Goal: Find specific page/section: Find specific page/section

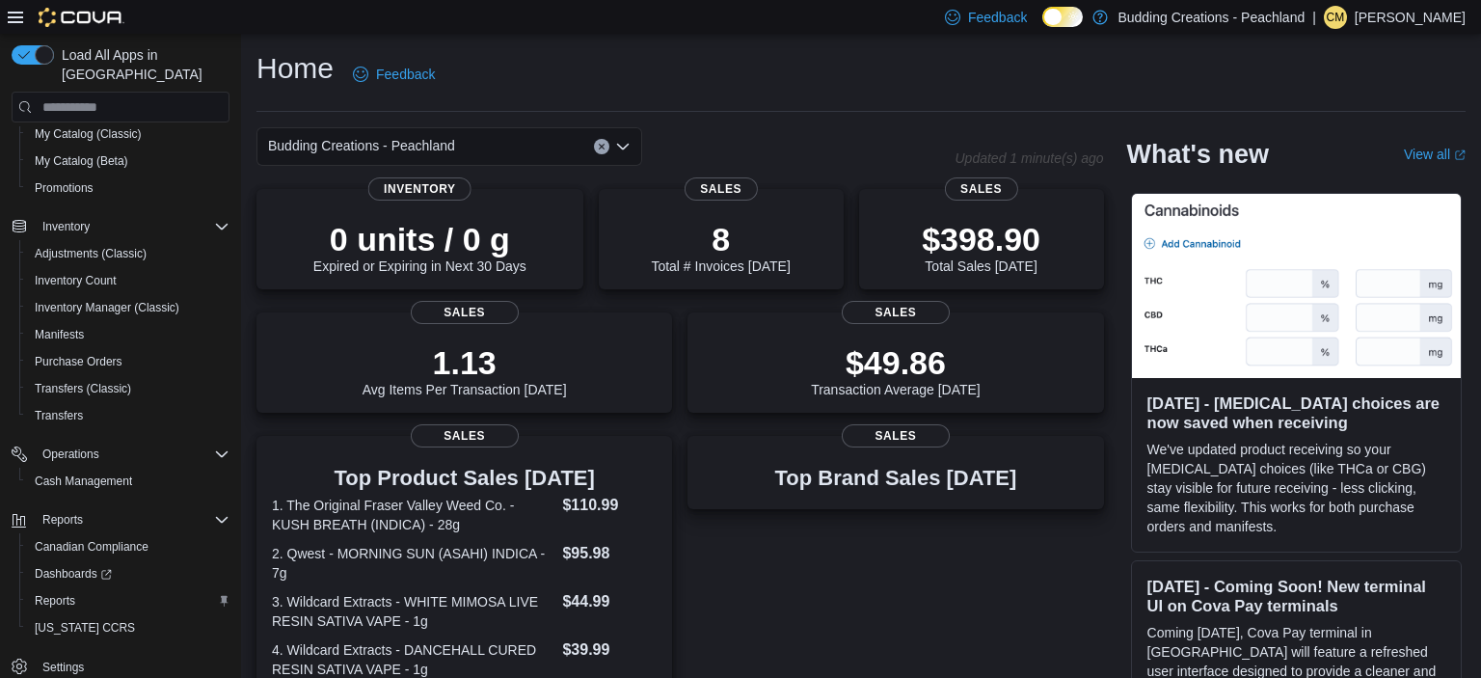
scroll to position [407, 0]
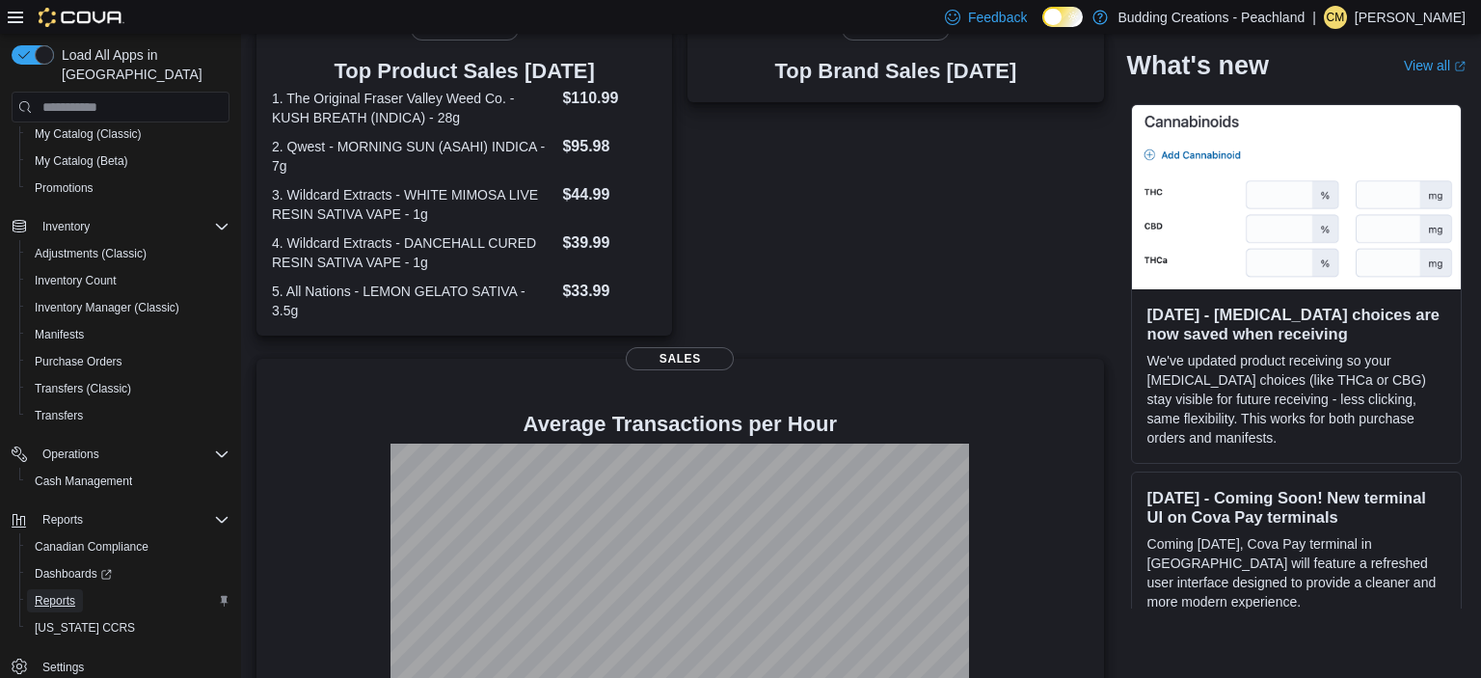
click at [63, 593] on span "Reports" at bounding box center [55, 600] width 40 height 15
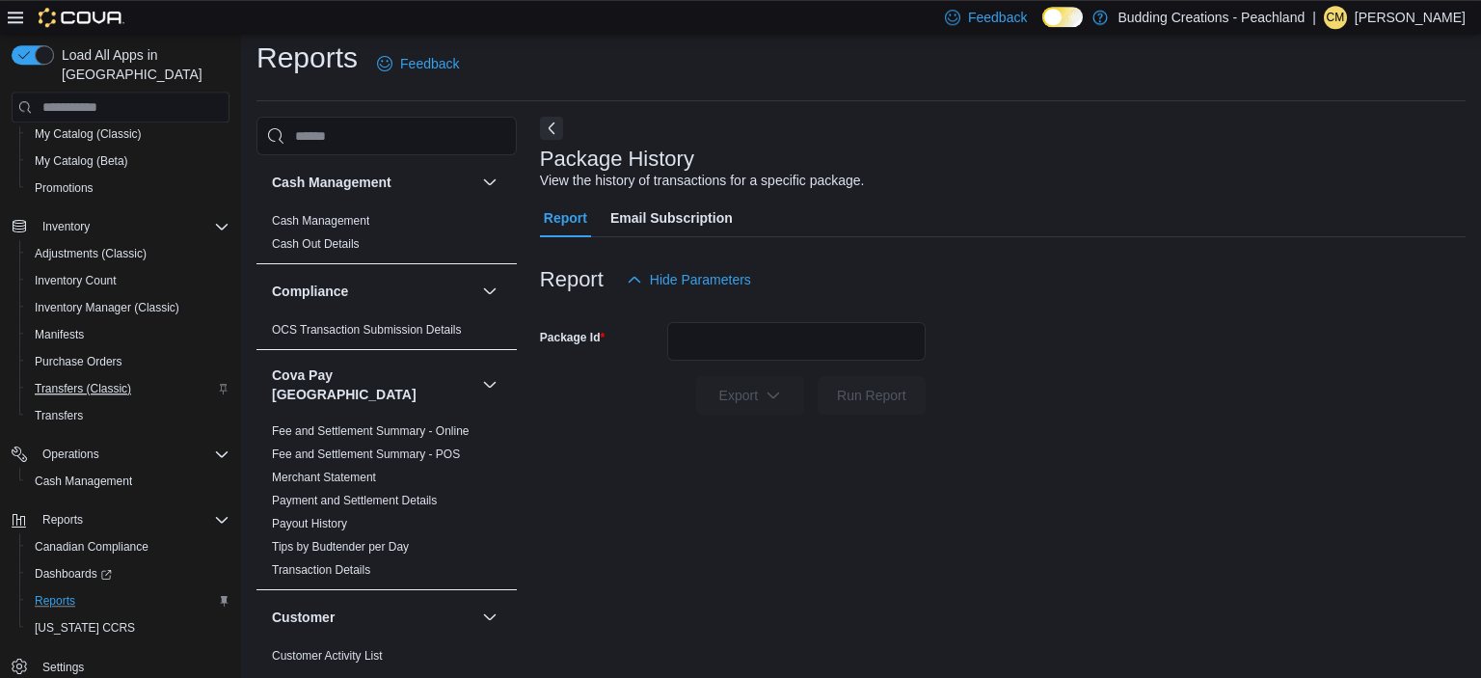
scroll to position [12, 0]
click at [70, 300] on span "Inventory Manager (Classic)" at bounding box center [107, 307] width 145 height 15
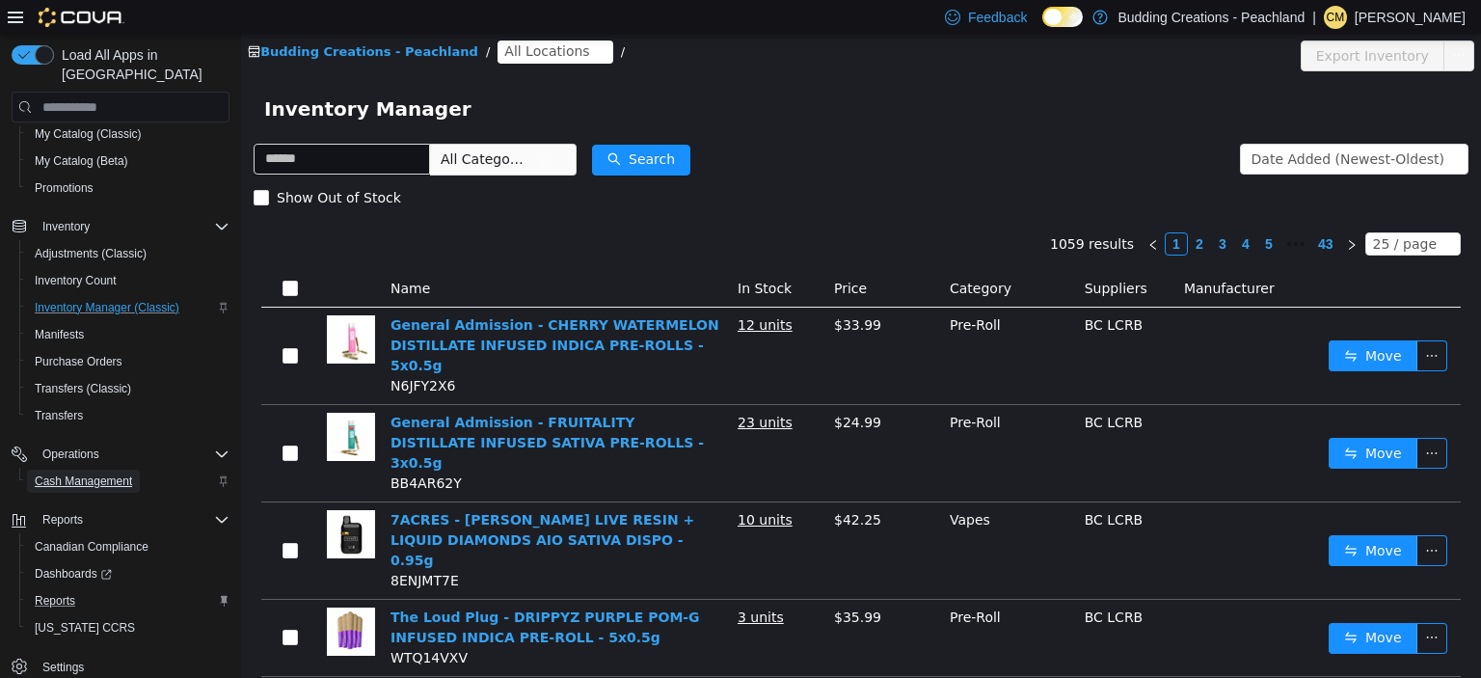
click at [103, 473] on span "Cash Management" at bounding box center [83, 480] width 97 height 15
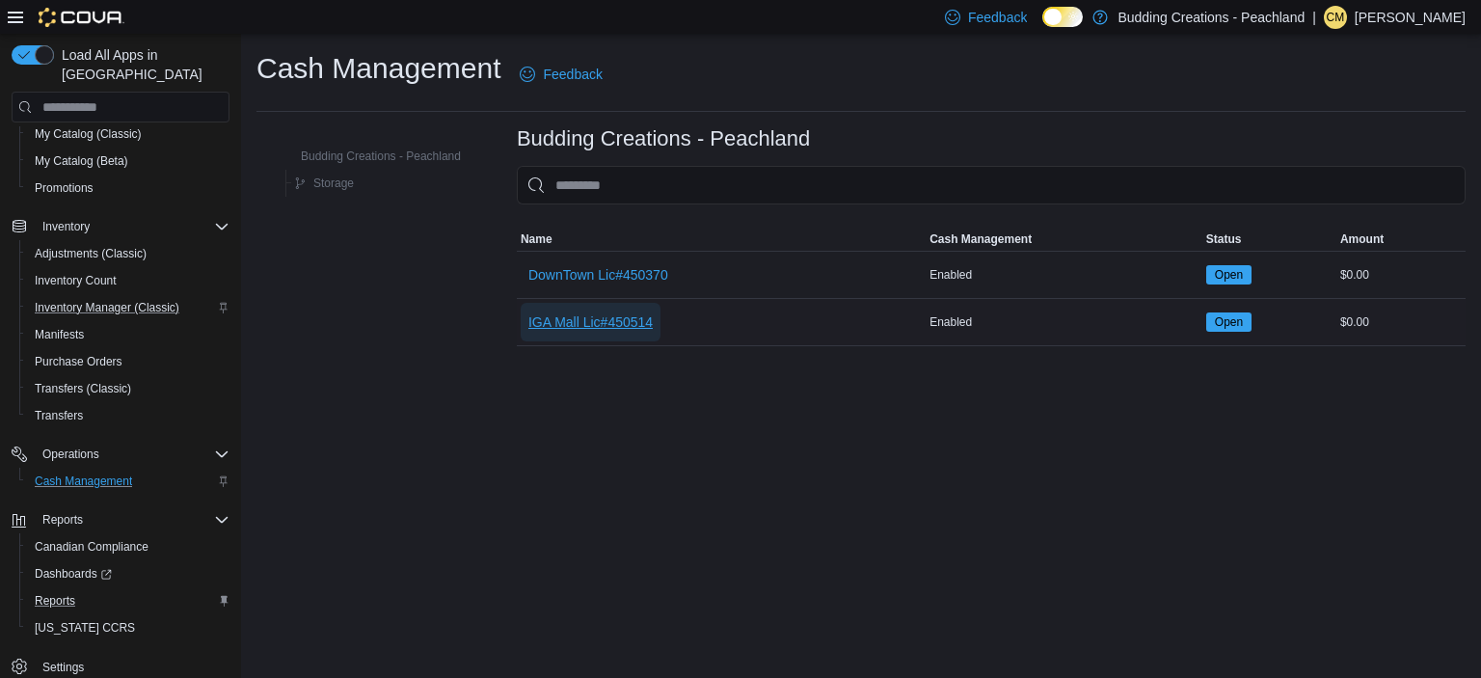
click at [563, 316] on span "IGA Mall Lic#450514" at bounding box center [590, 321] width 124 height 19
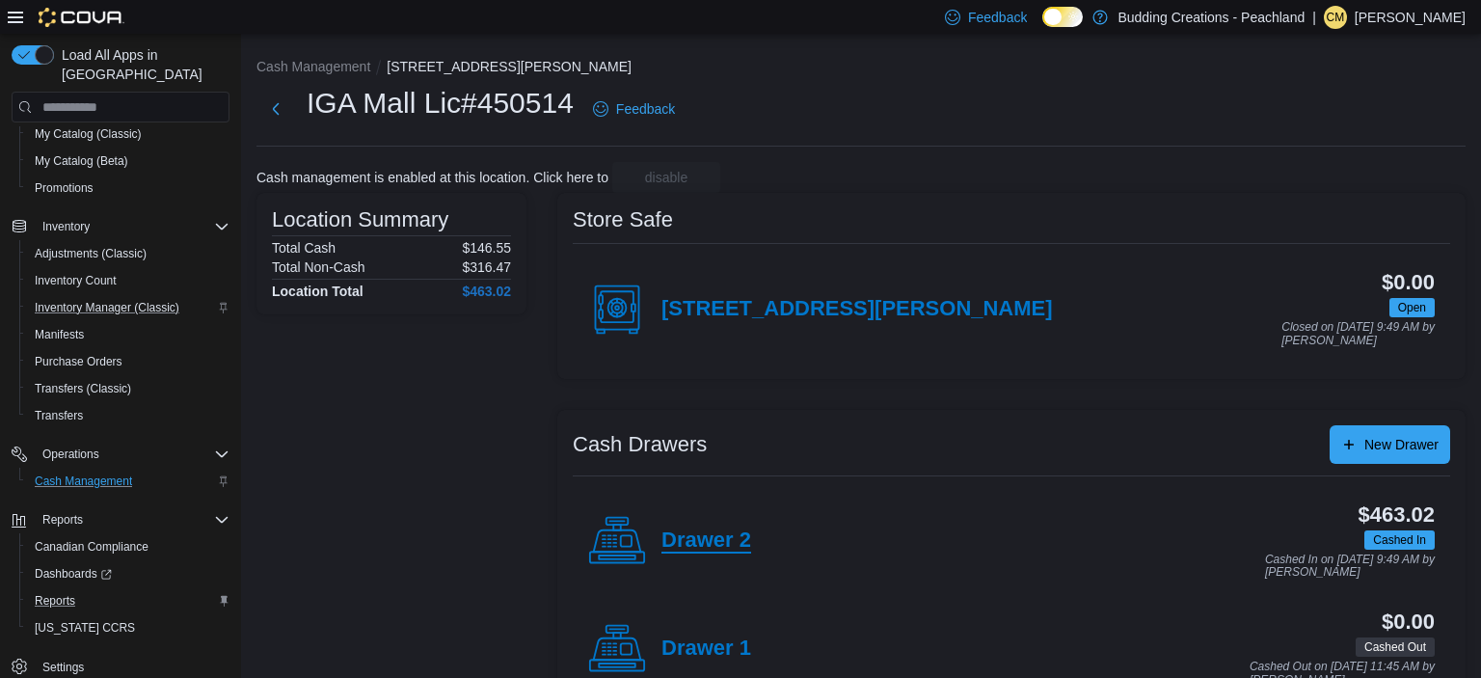
click at [691, 536] on h4 "Drawer 2" at bounding box center [706, 540] width 90 height 25
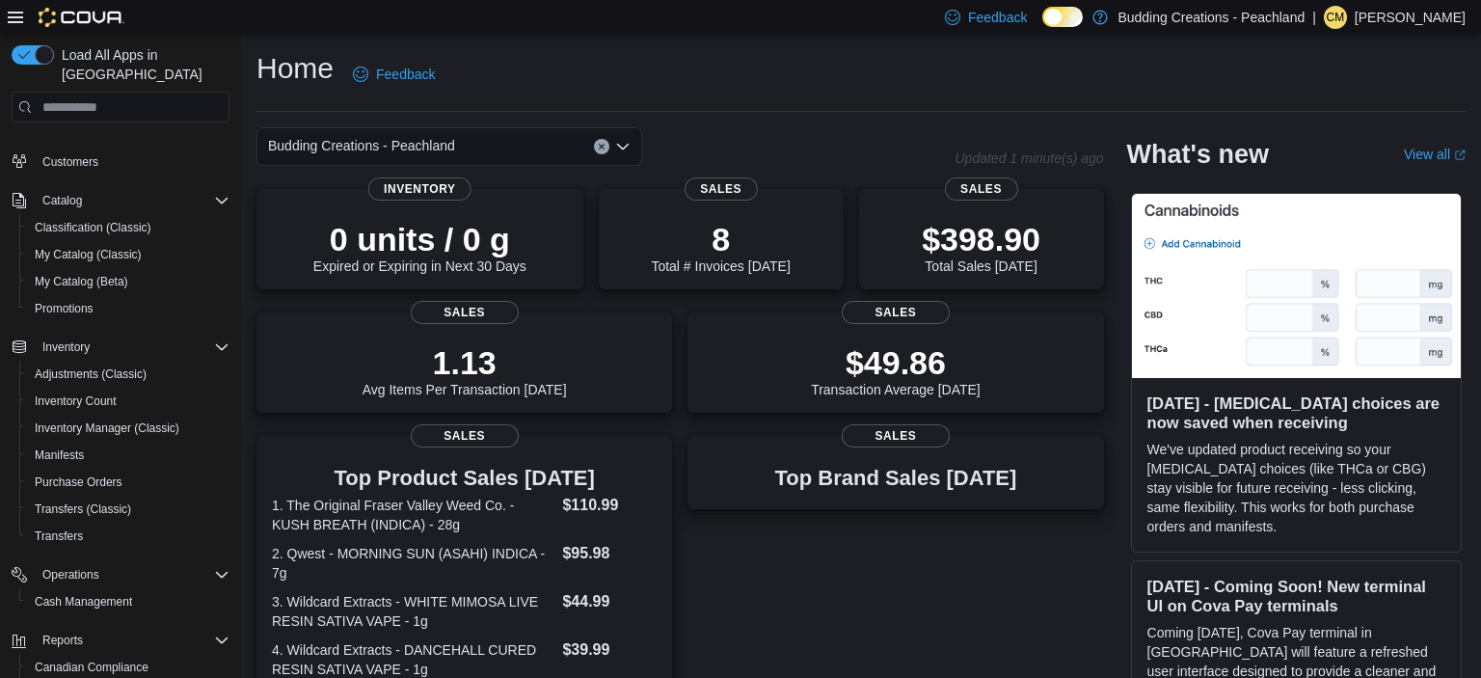
scroll to position [267, 0]
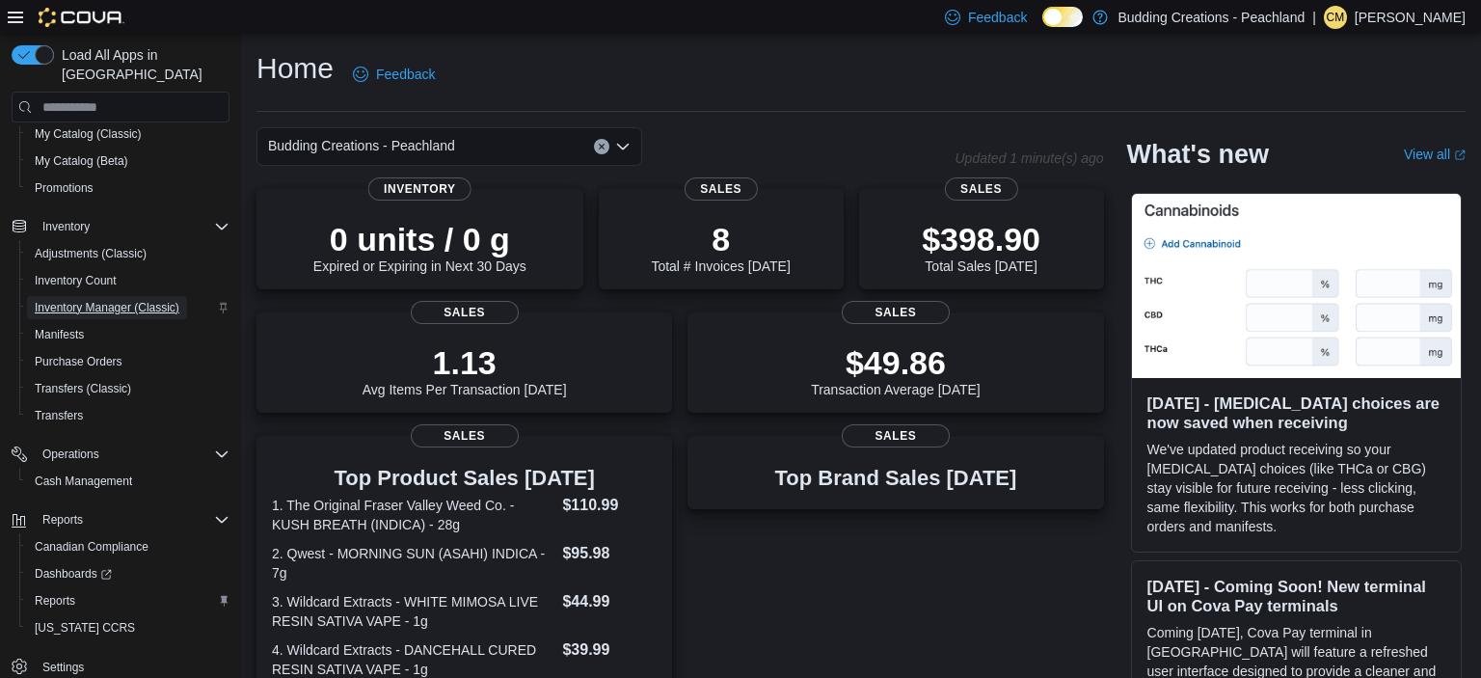
click at [99, 300] on span "Inventory Manager (Classic)" at bounding box center [107, 307] width 145 height 15
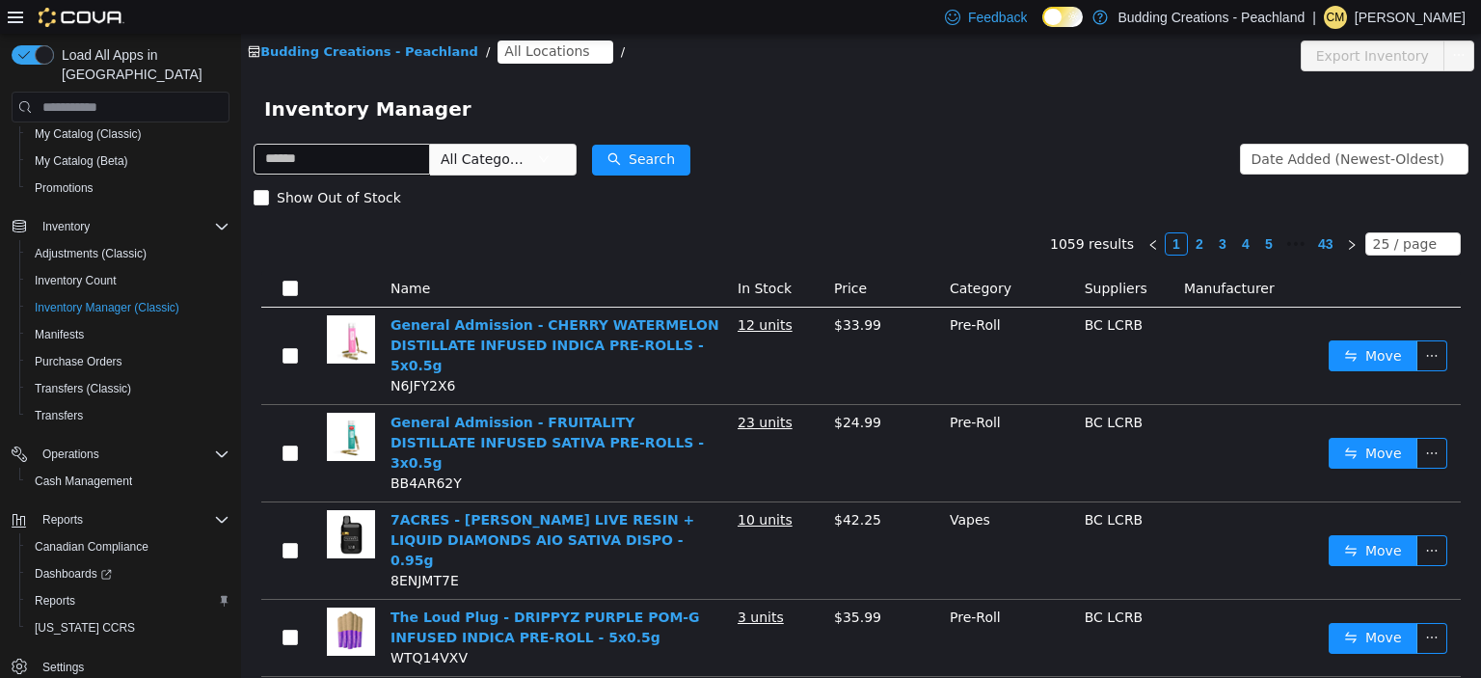
click at [504, 167] on span "All Categories" at bounding box center [485, 158] width 88 height 19
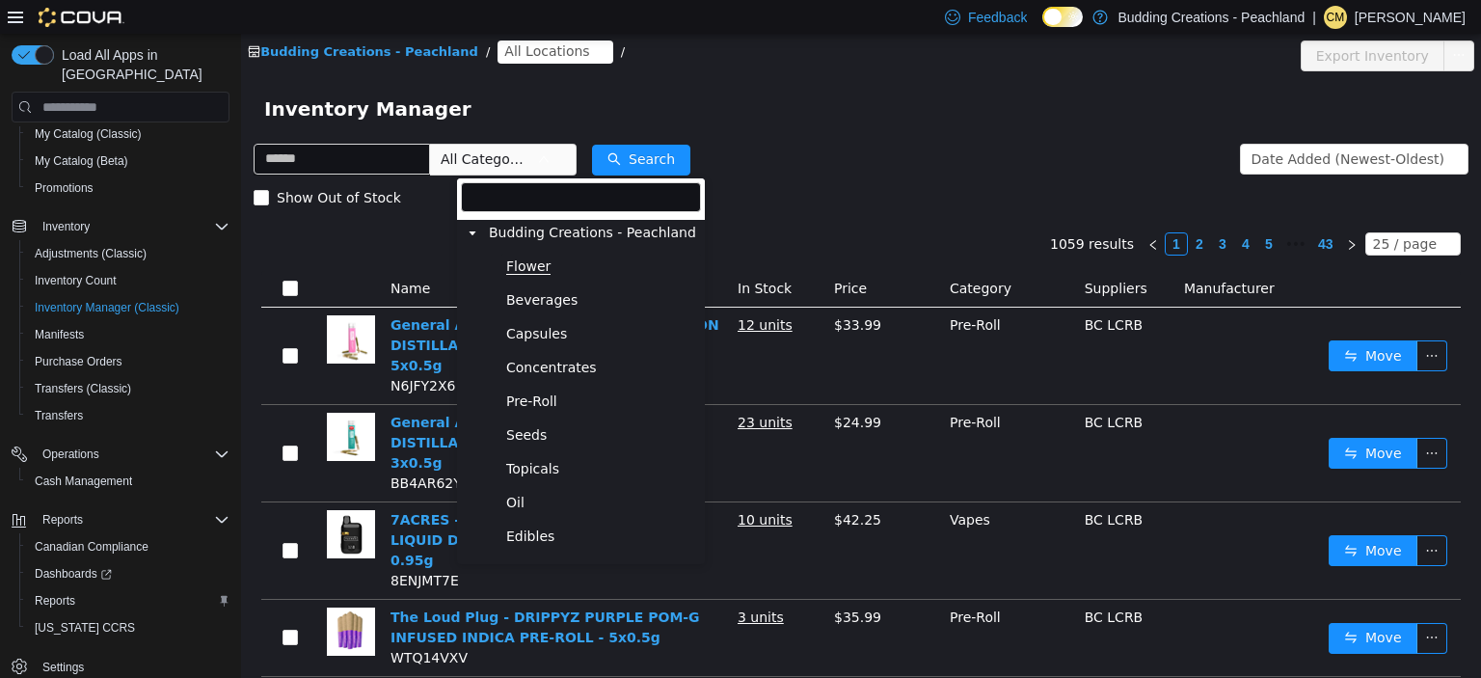
click at [526, 267] on span "Flower" at bounding box center [528, 266] width 44 height 16
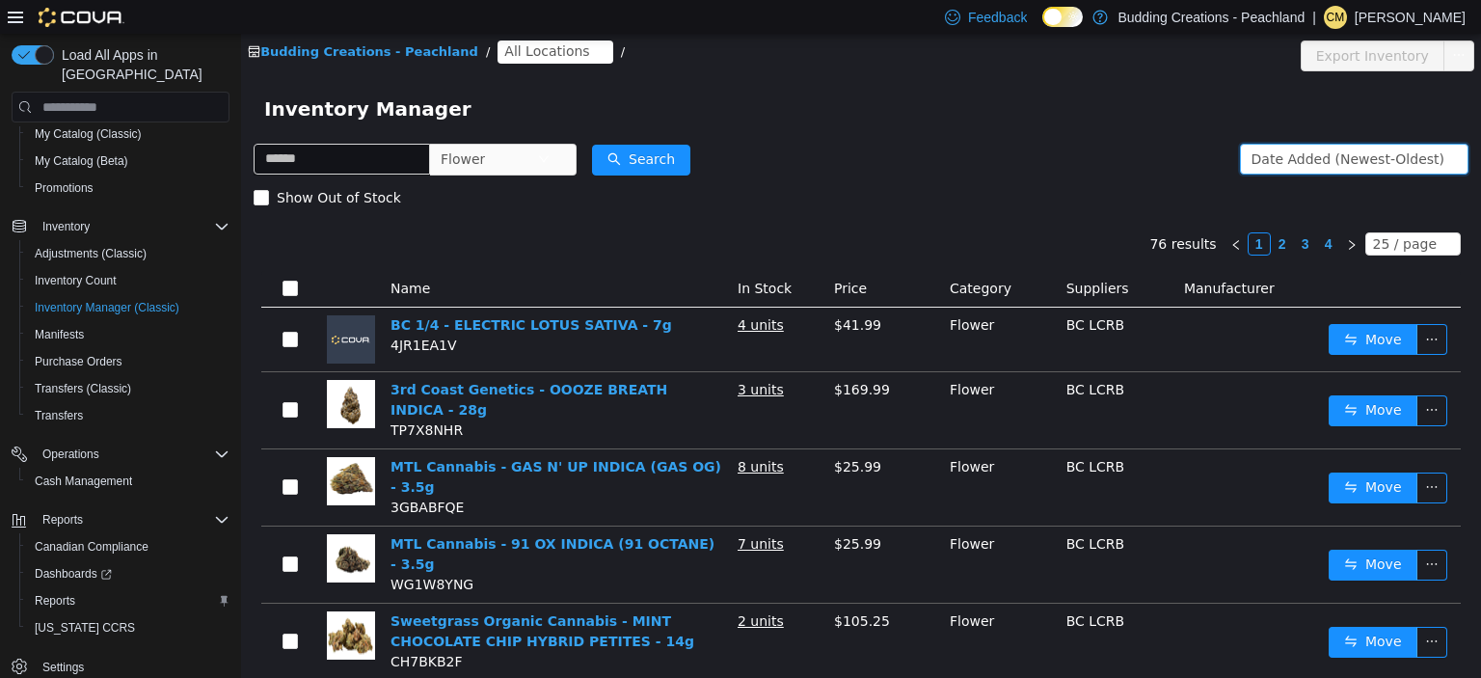
click at [1316, 164] on div "Date Added (Newest-Oldest)" at bounding box center [1347, 159] width 193 height 29
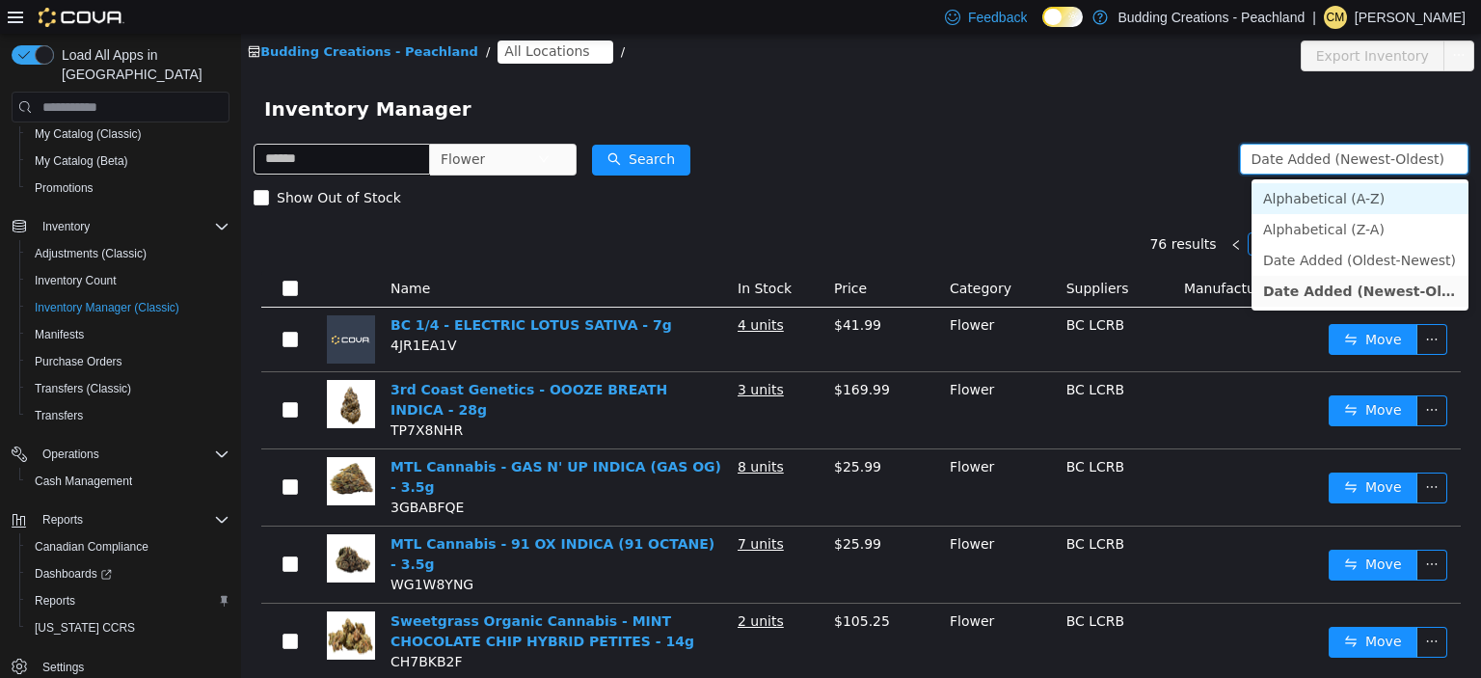
click at [1318, 201] on li "Alphabetical (A-Z)" at bounding box center [1359, 198] width 217 height 31
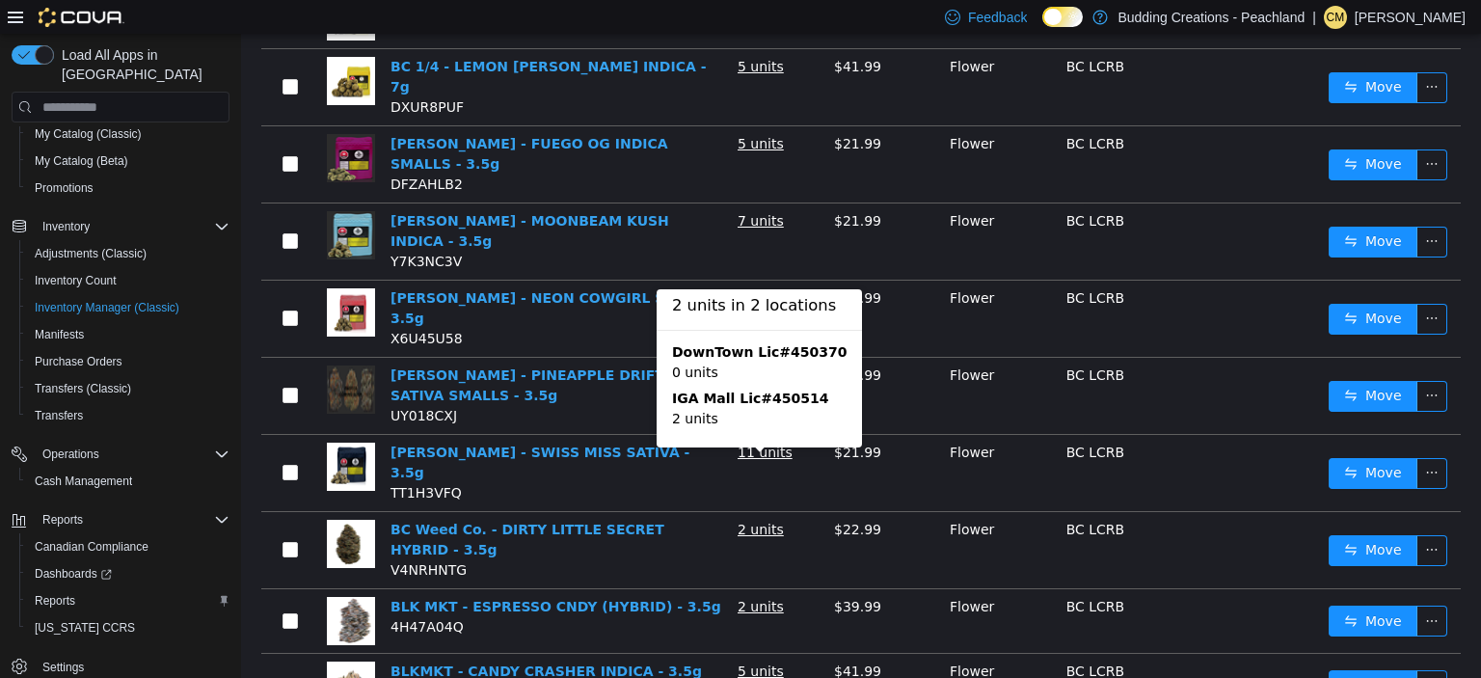
scroll to position [1344, 0]
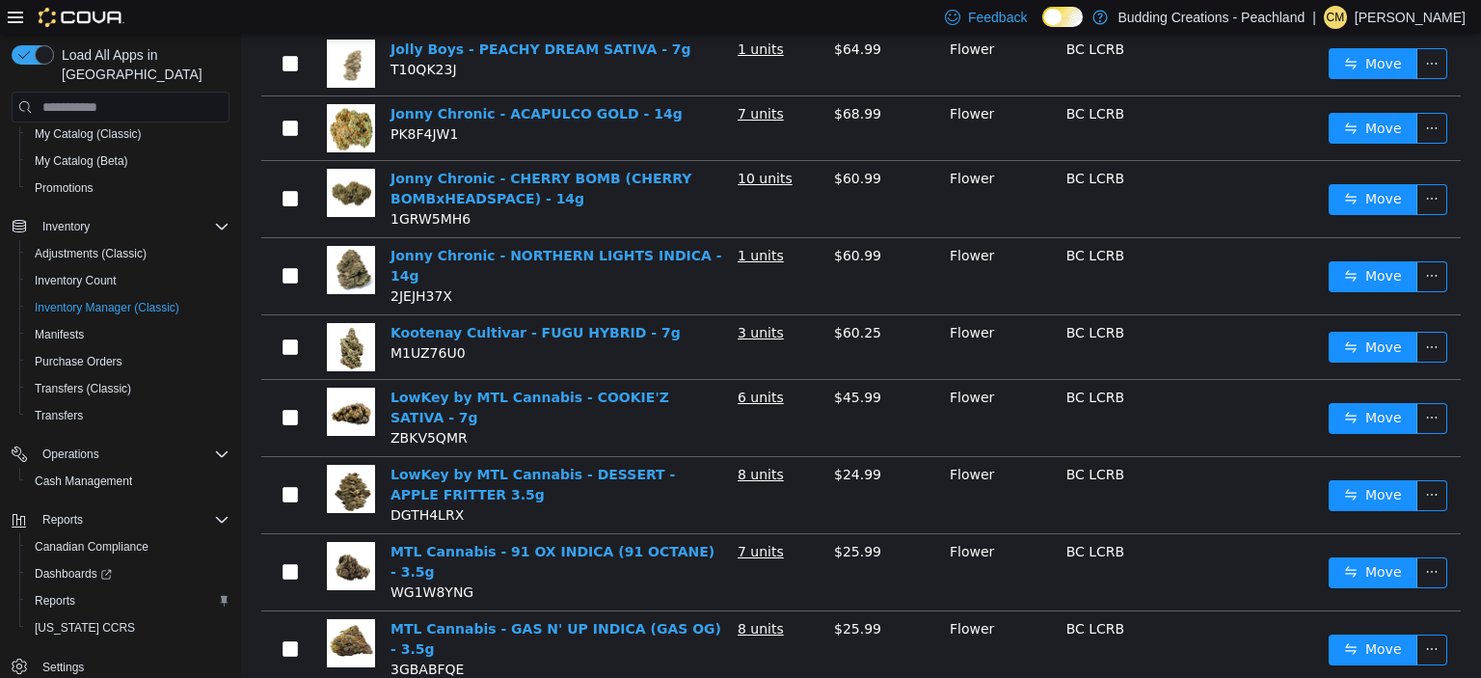
scroll to position [1394, 0]
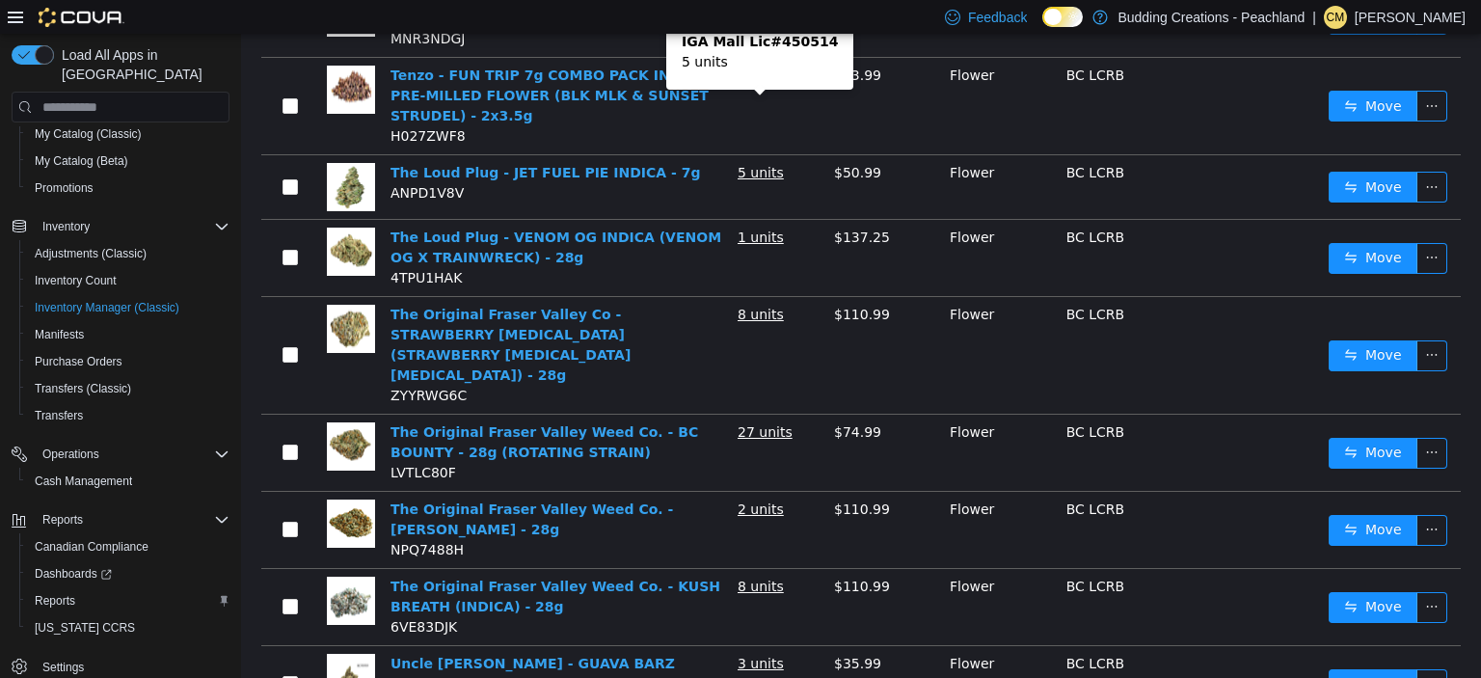
scroll to position [1608, 0]
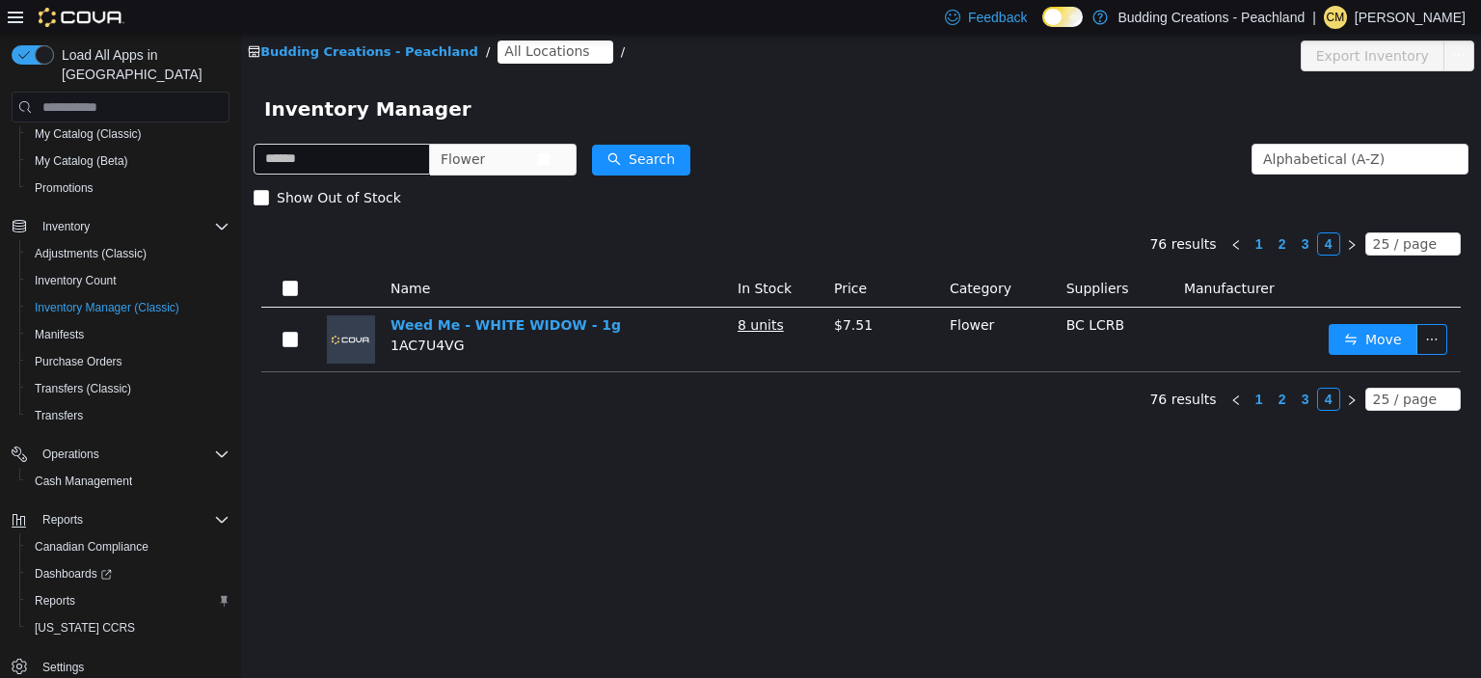
click at [519, 150] on span "Flower" at bounding box center [489, 159] width 96 height 29
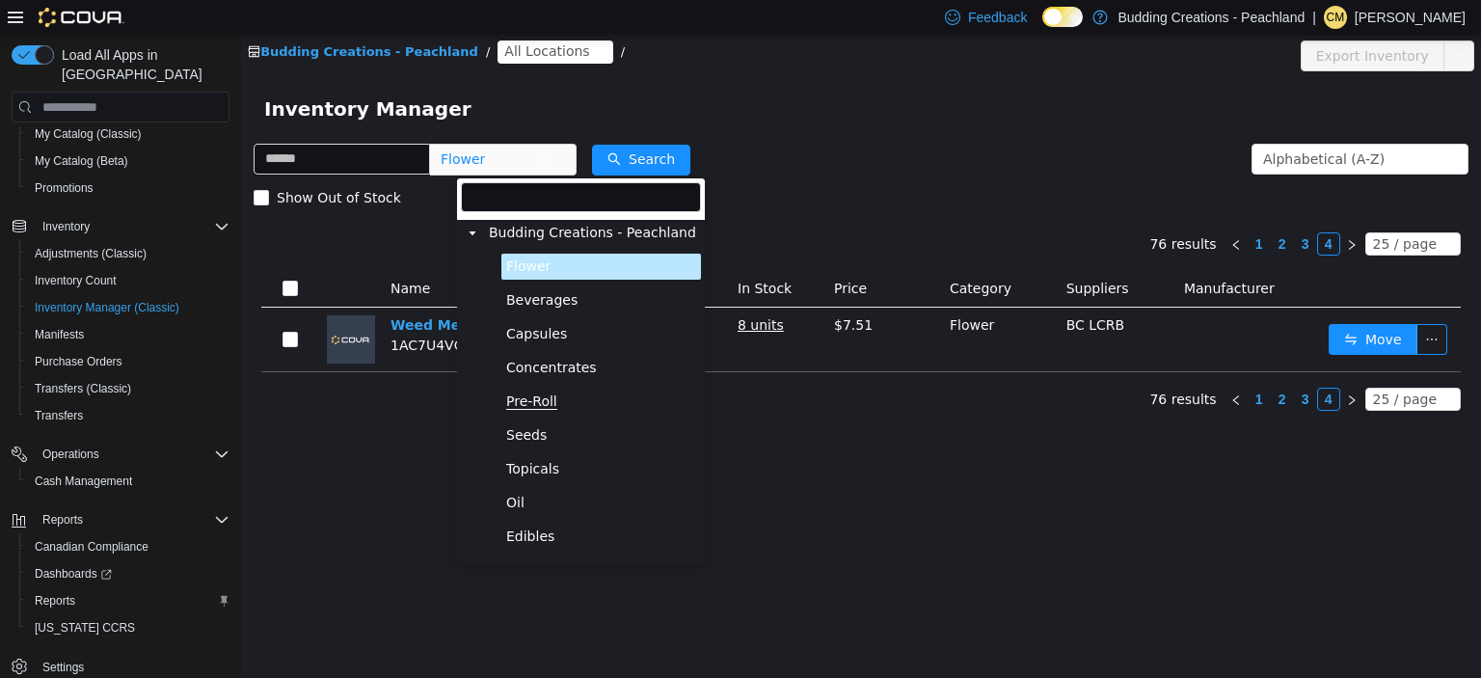
click at [545, 400] on span "Pre-Roll" at bounding box center [531, 401] width 51 height 16
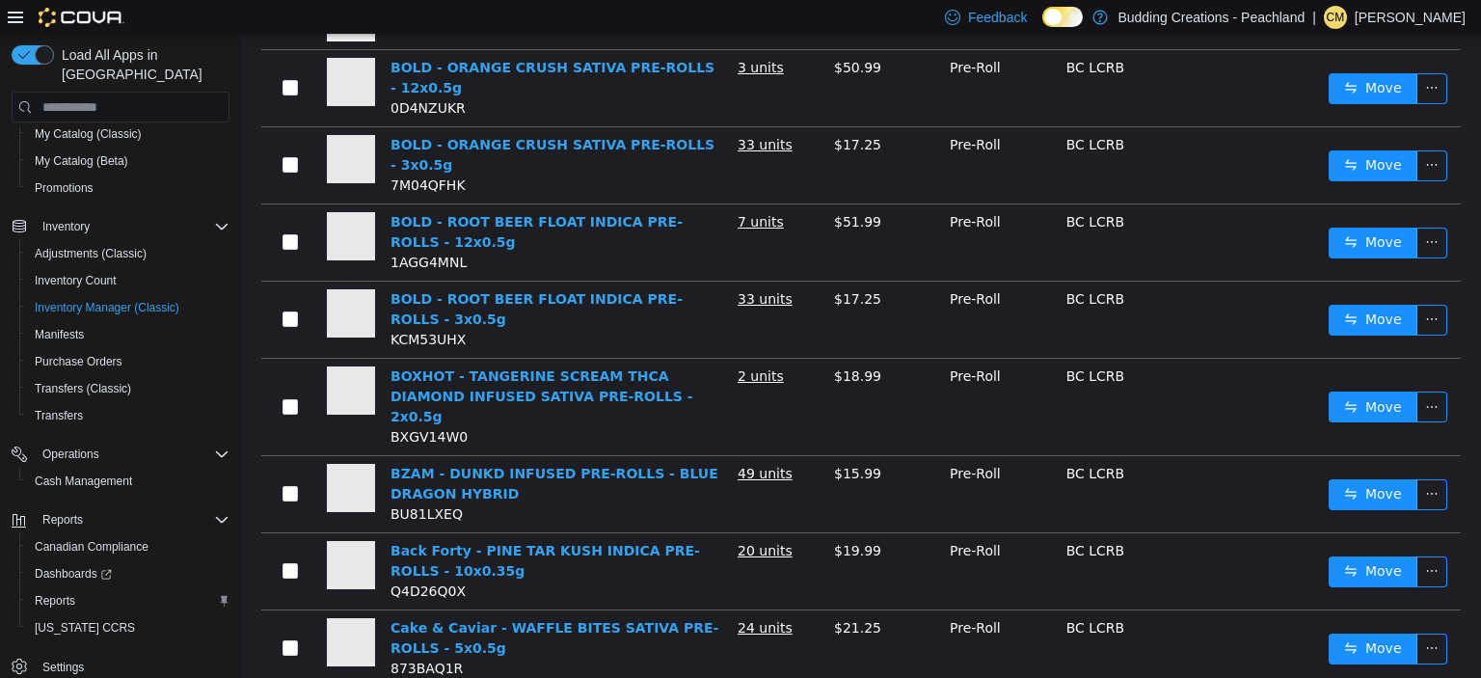
scroll to position [1507, 0]
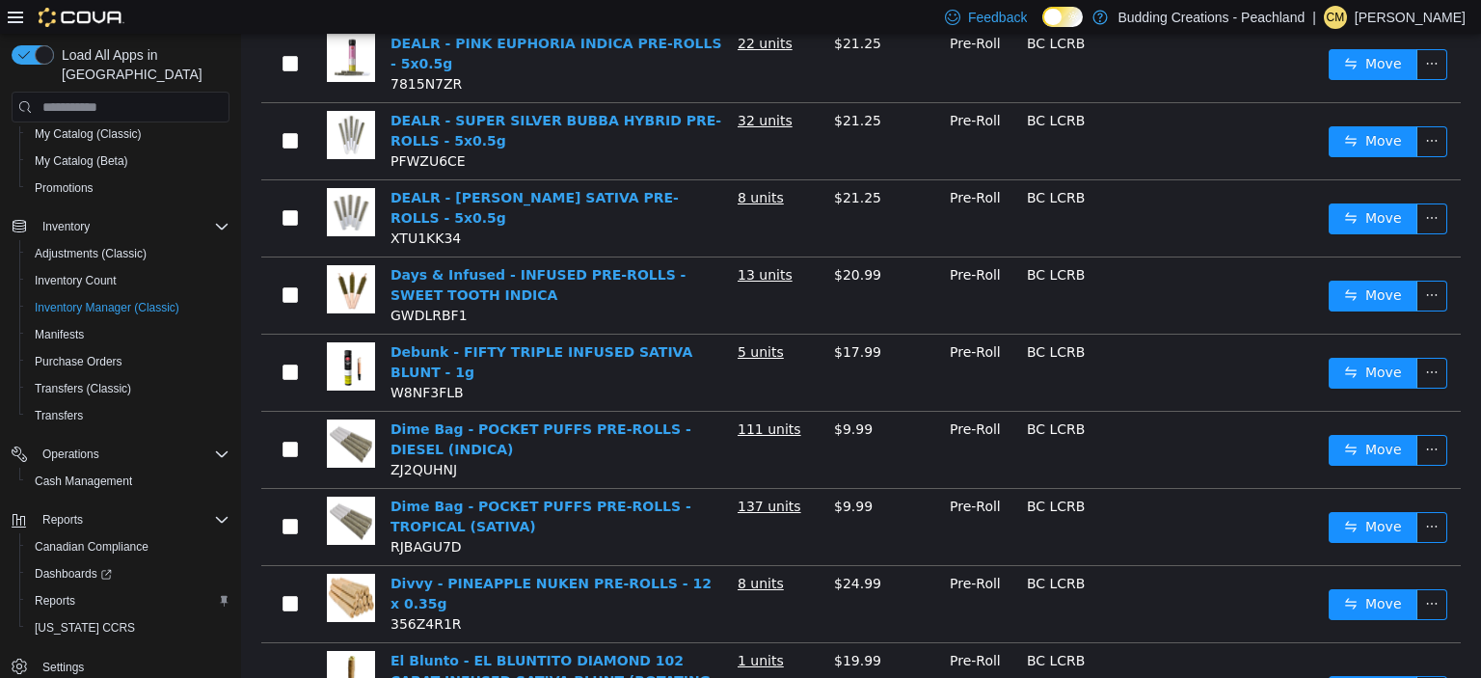
scroll to position [1654, 0]
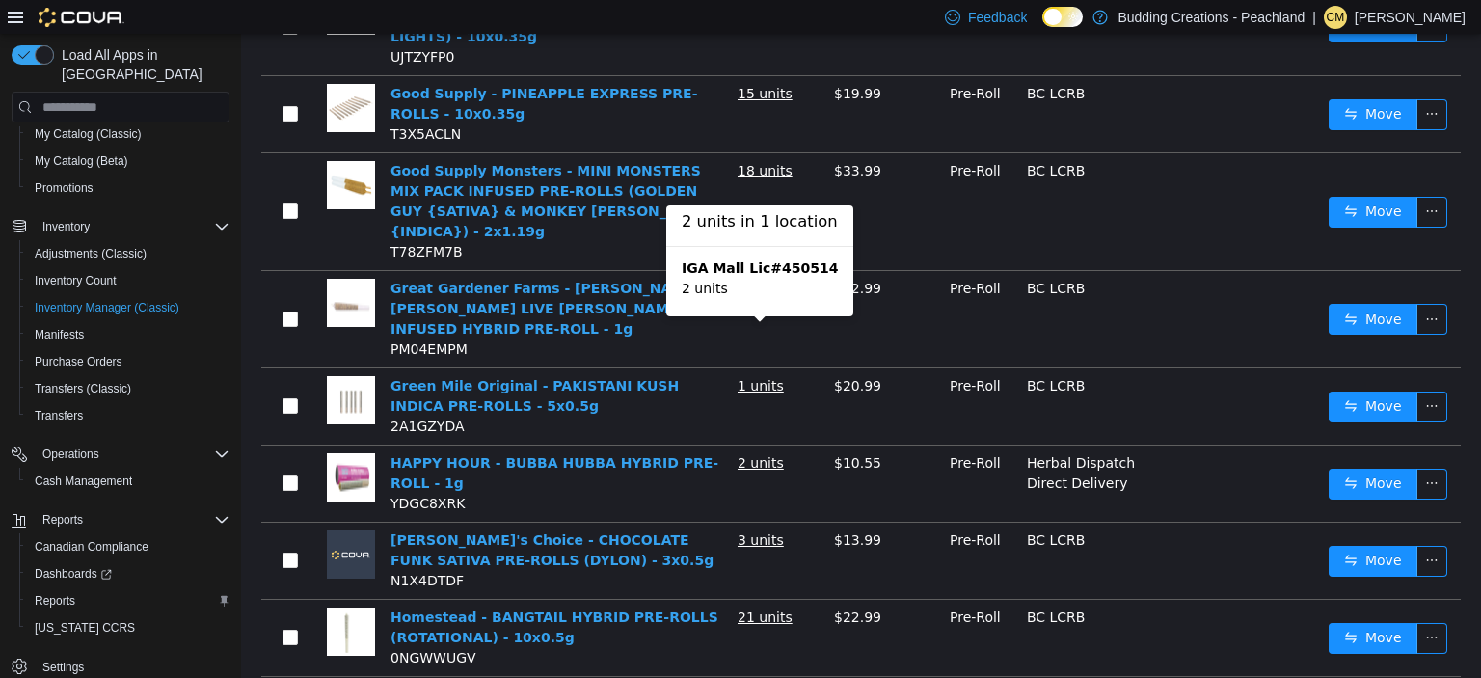
scroll to position [1668, 0]
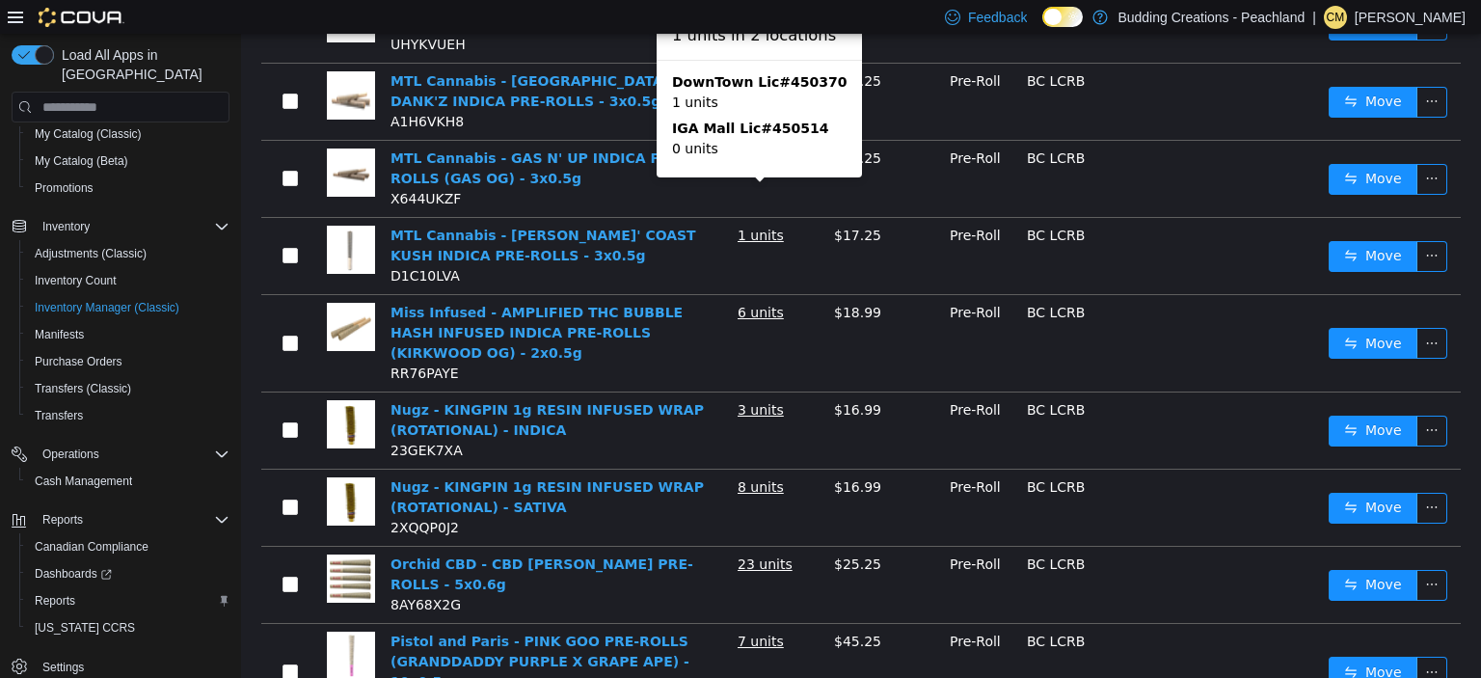
scroll to position [1577, 0]
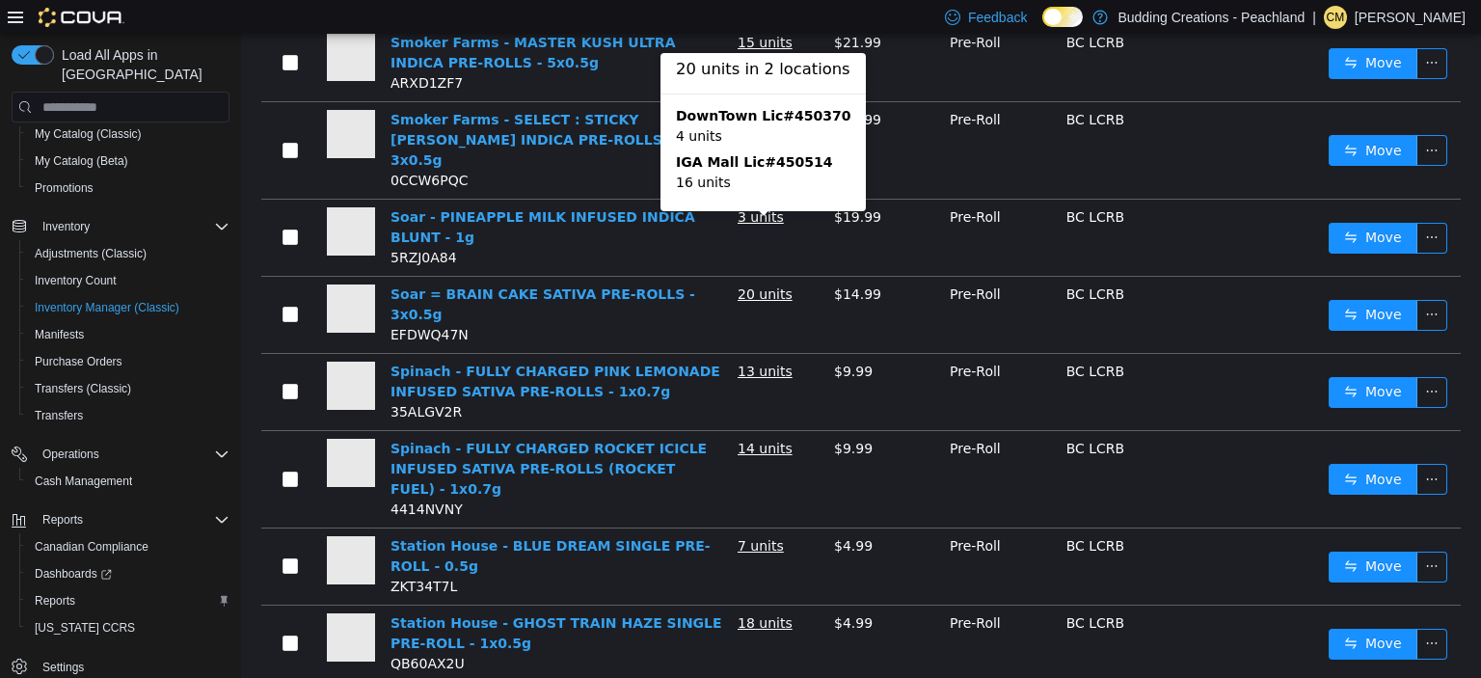
scroll to position [1565, 0]
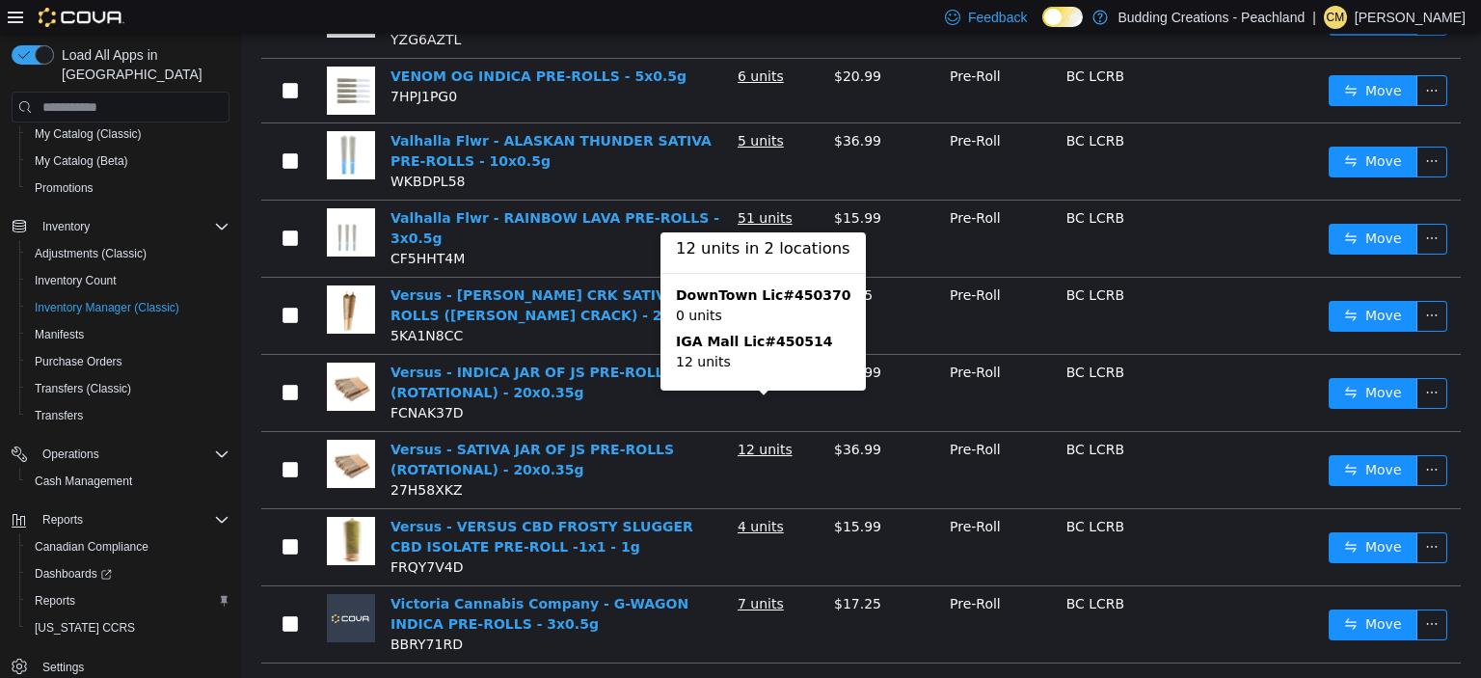
scroll to position [1581, 0]
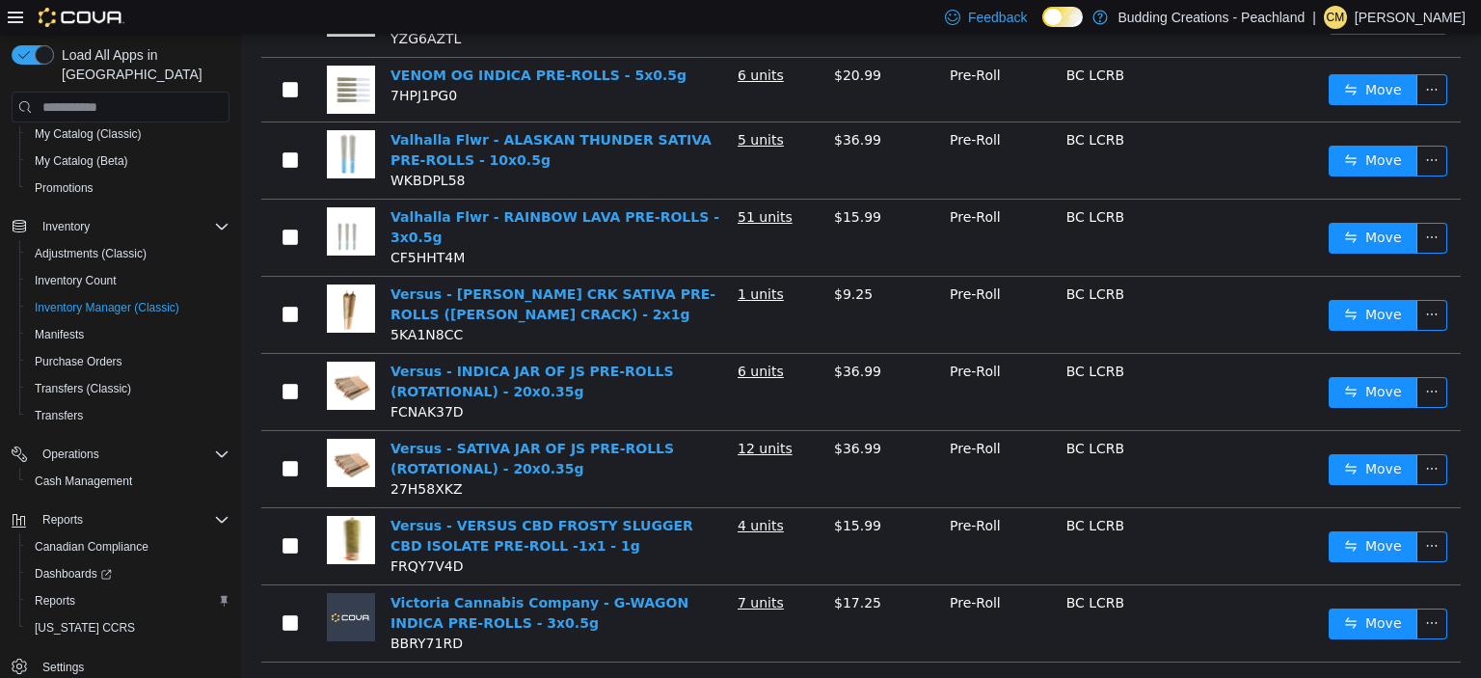
click at [1336, 677] on link "7" at bounding box center [1328, 689] width 21 height 21
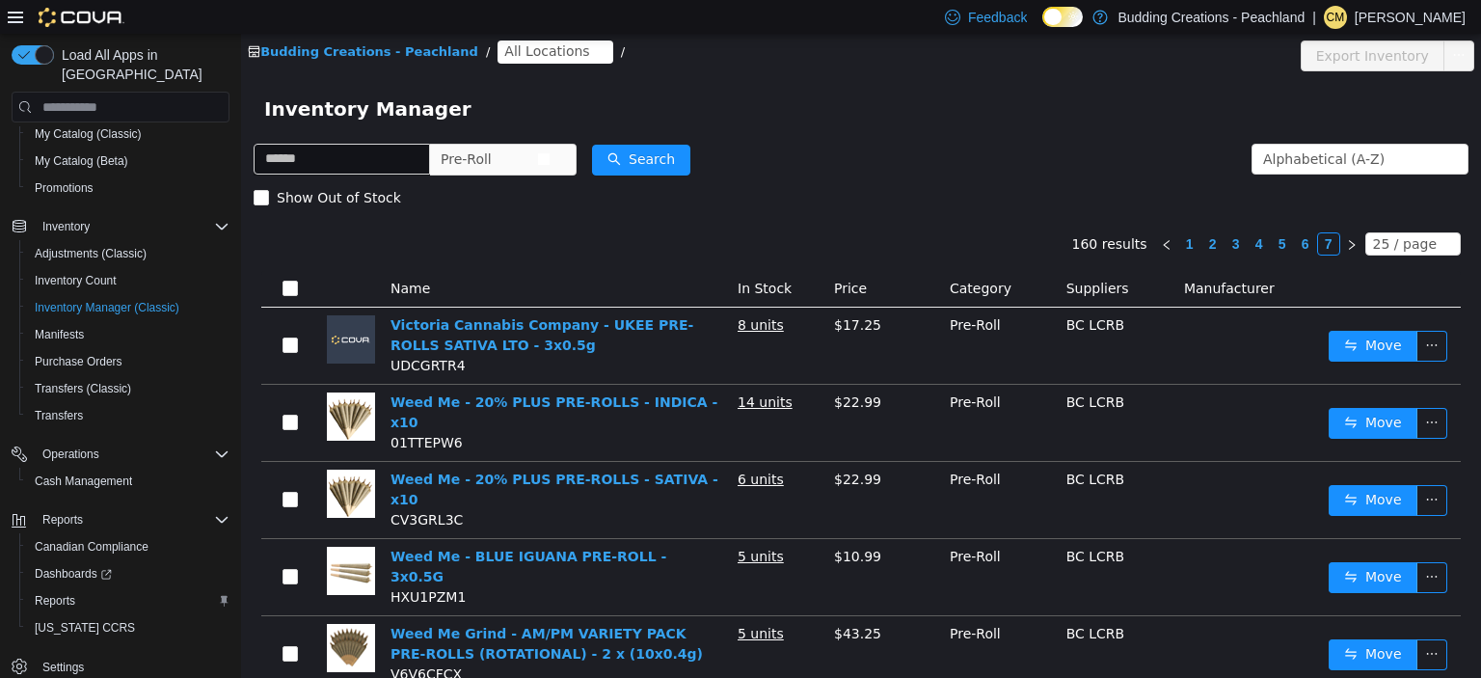
click at [491, 159] on span "Pre-Roll" at bounding box center [466, 159] width 51 height 29
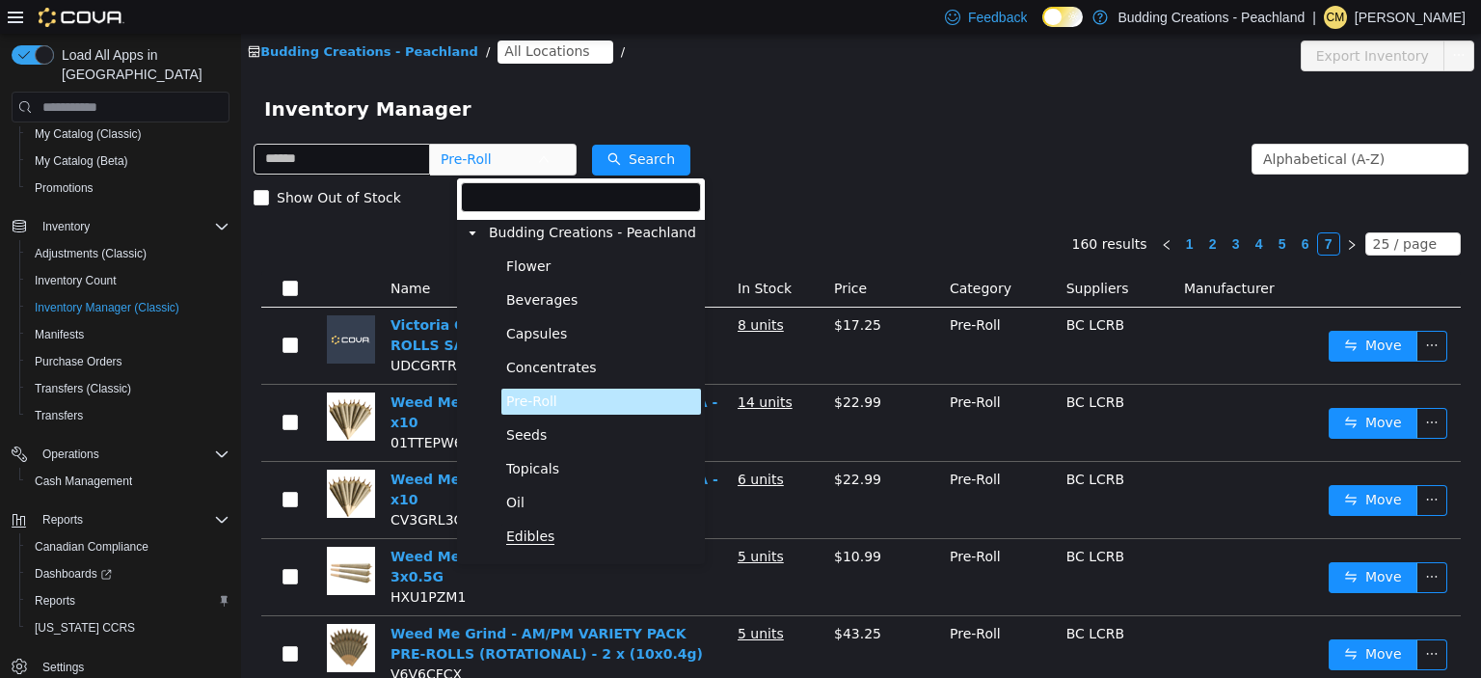
click at [533, 535] on span "Edibles" at bounding box center [530, 536] width 48 height 16
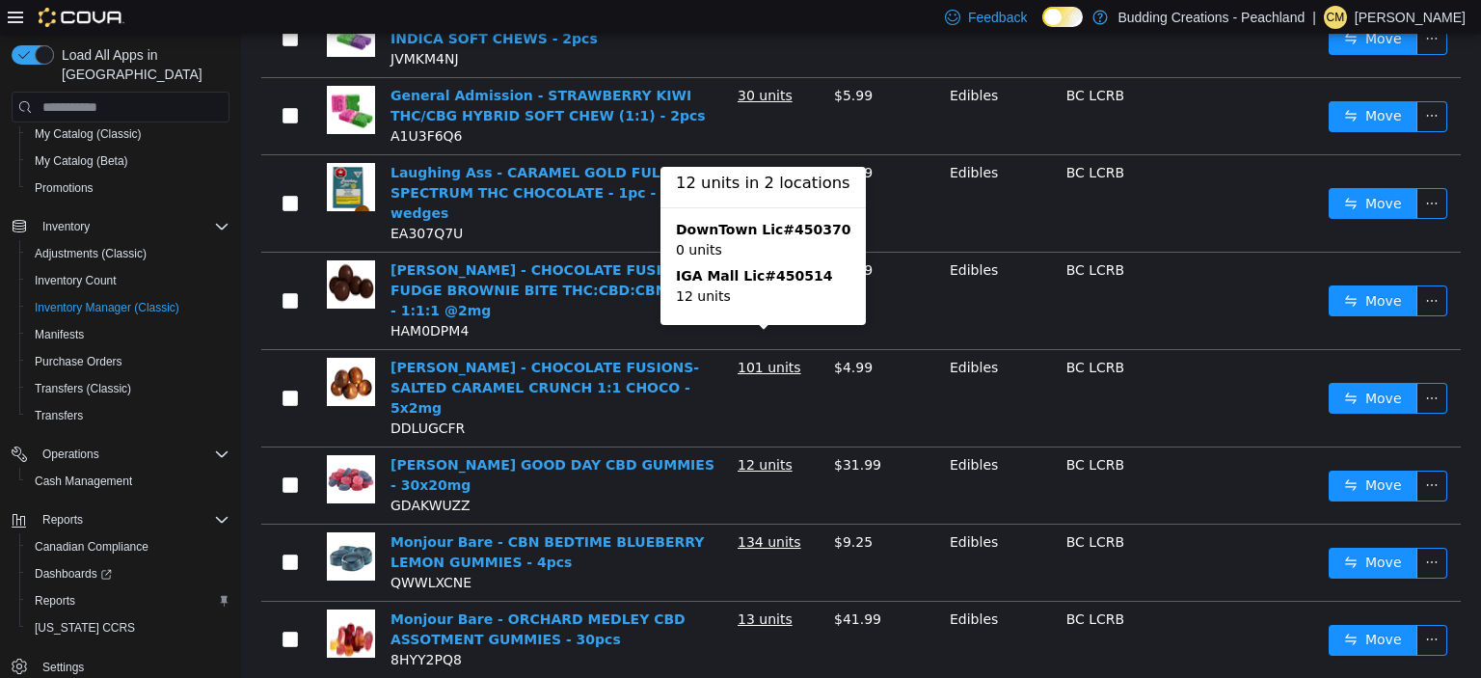
scroll to position [1570, 0]
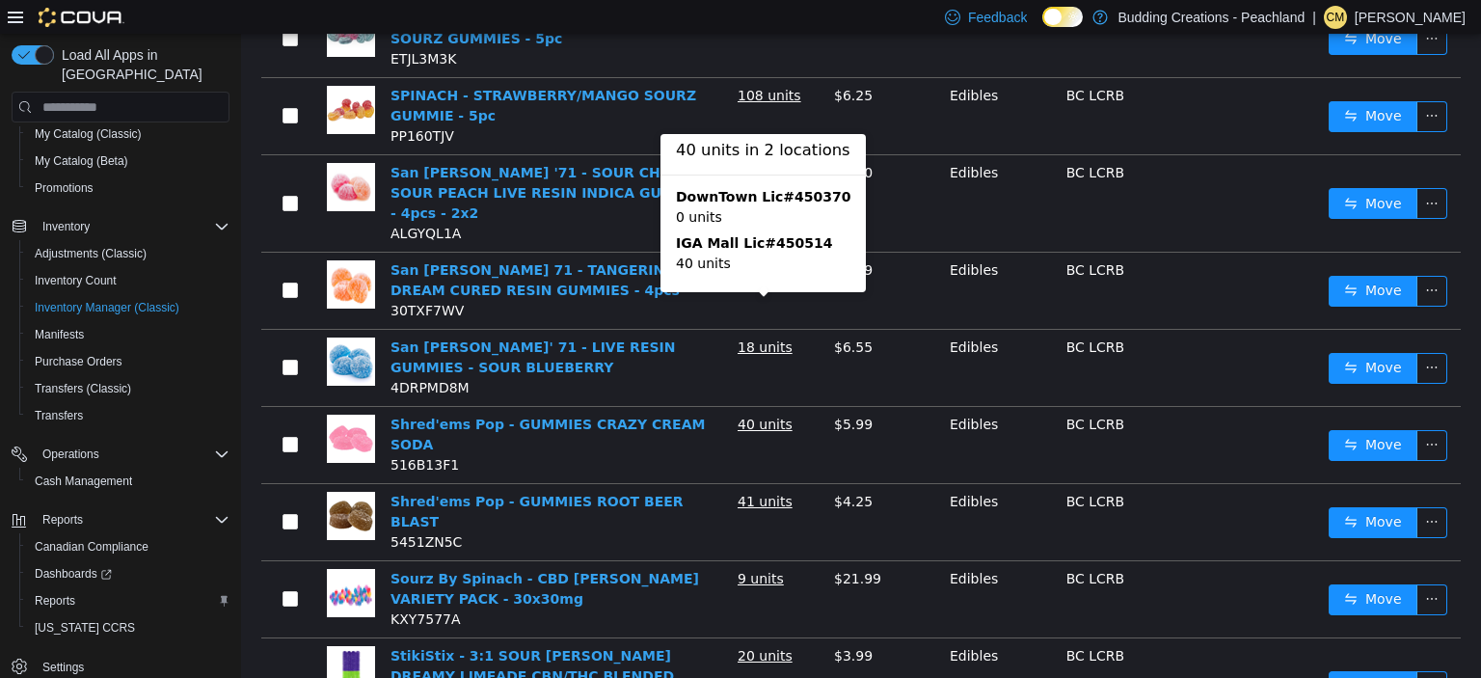
scroll to position [1580, 0]
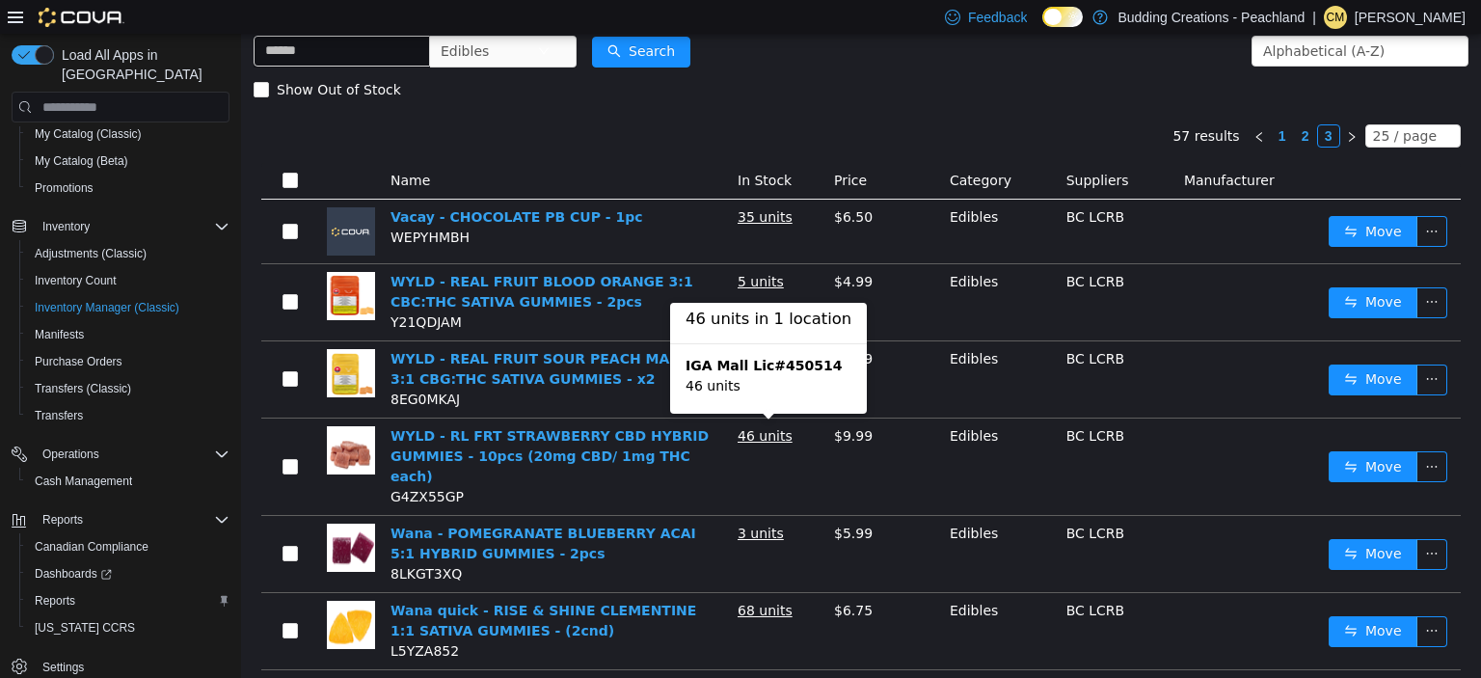
scroll to position [209, 0]
